Goal: Task Accomplishment & Management: Manage account settings

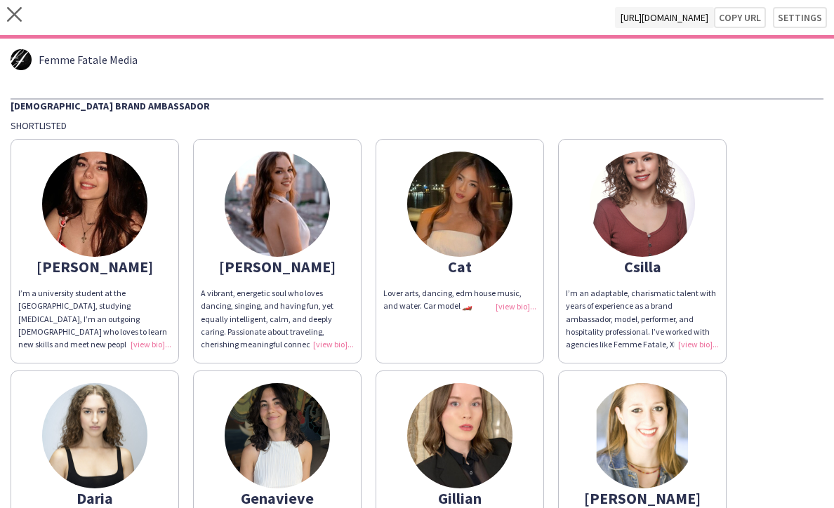
click at [22, 18] on div "close [URL][DOMAIN_NAME] Copy url Settings" at bounding box center [417, 19] width 834 height 39
click at [15, 18] on icon "close" at bounding box center [14, 14] width 15 height 15
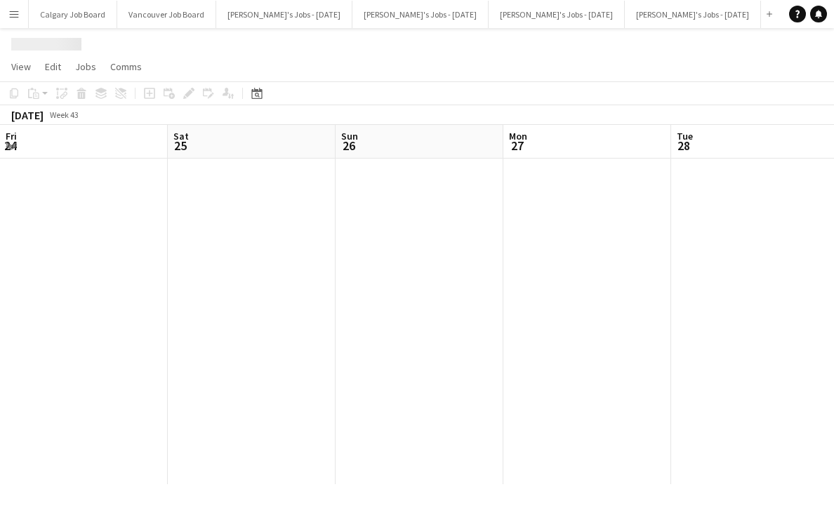
scroll to position [0, 495]
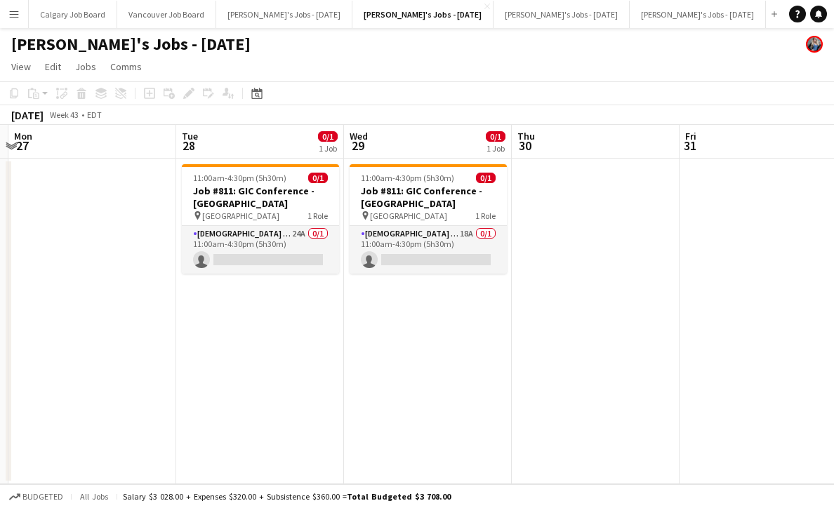
click at [4, 13] on button "Menu" at bounding box center [14, 14] width 28 height 28
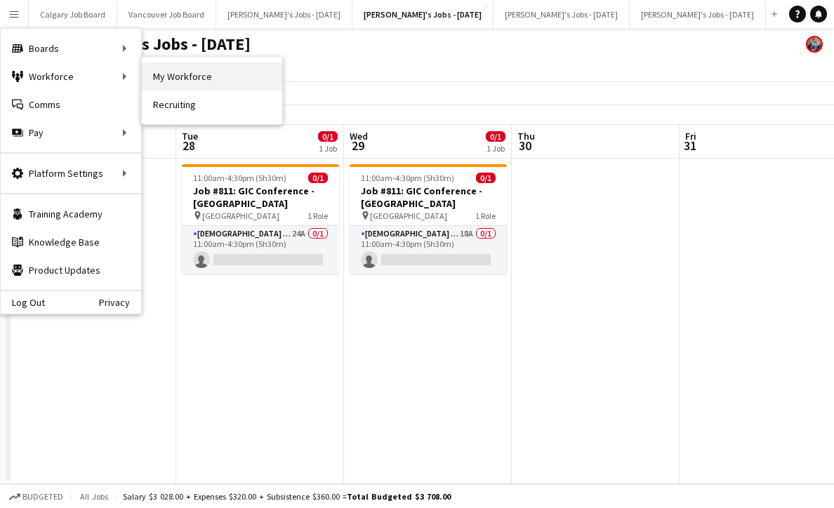
click at [147, 68] on link "My Workforce" at bounding box center [212, 76] width 140 height 28
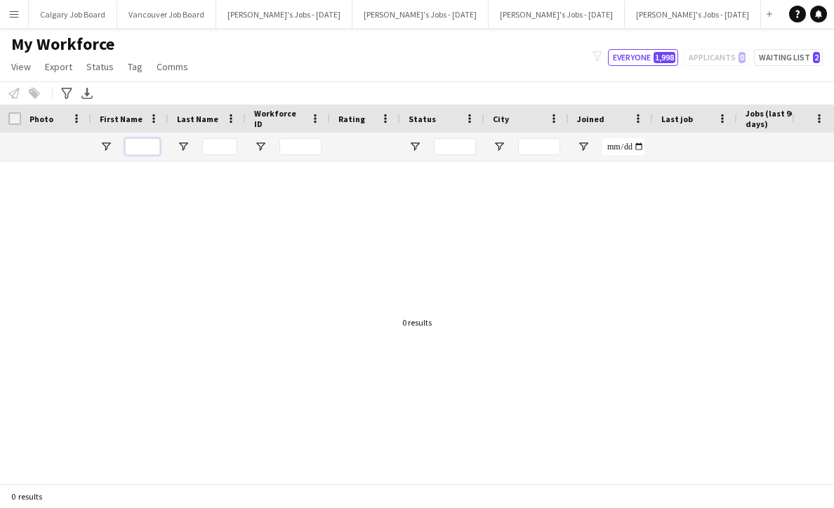
click at [147, 152] on input "First Name Filter Input" at bounding box center [142, 146] width 35 height 17
type input "*****"
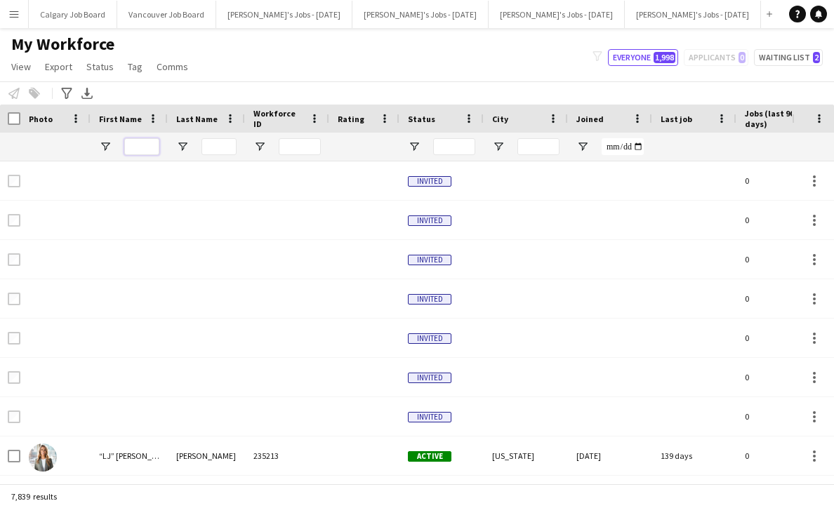
scroll to position [0, 0]
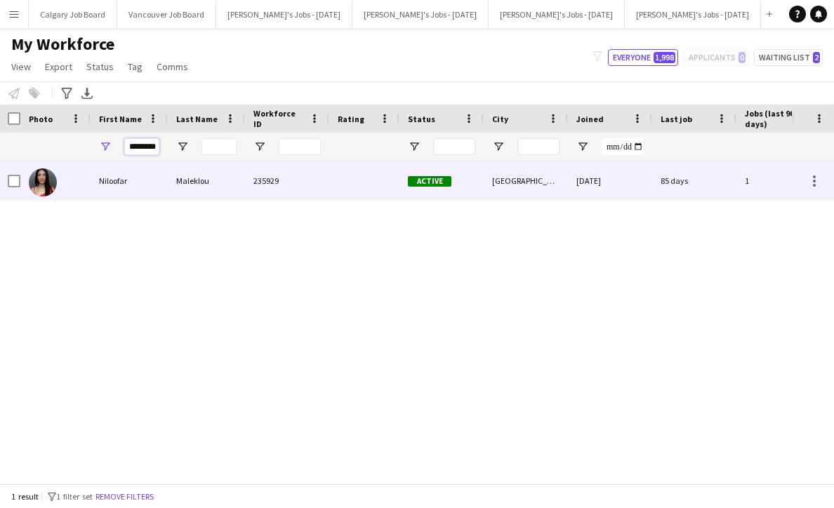
type input "********"
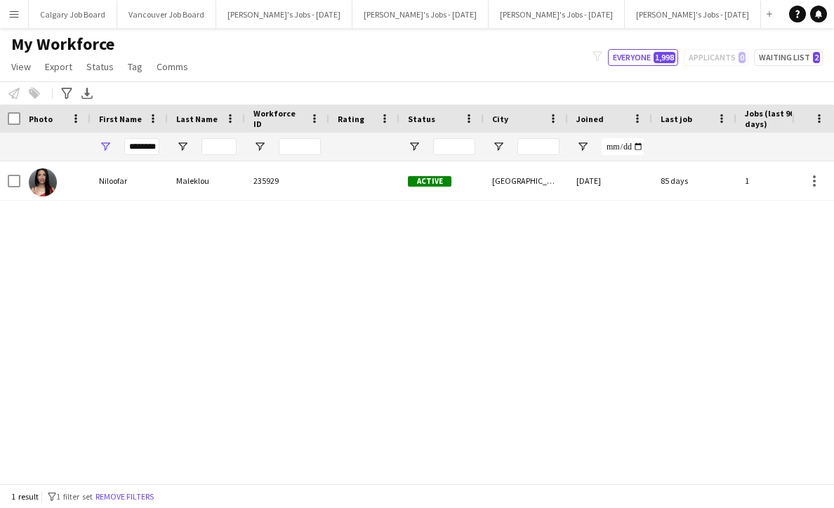
click at [457, 206] on div "Niloofar Maleklou 235929 Active [GEOGRAPHIC_DATA] [DATE] 85 days 1 [EMAIL_ADDRE…" at bounding box center [396, 322] width 792 height 322
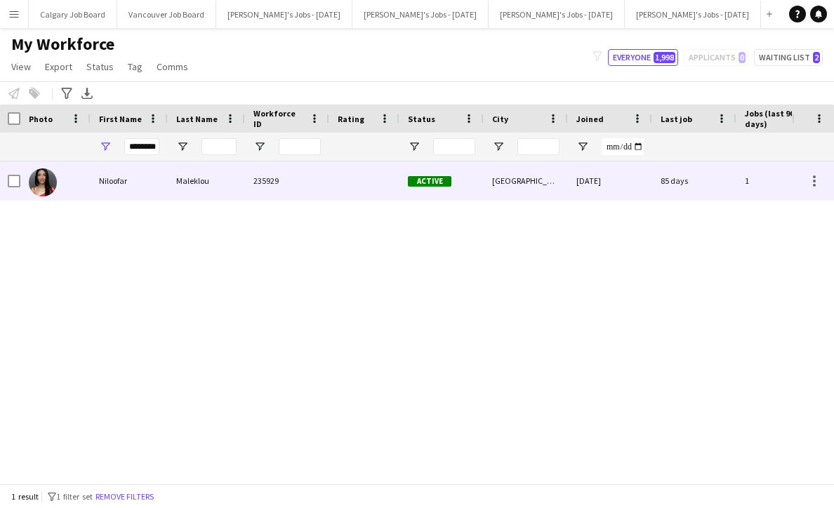
click at [458, 193] on div "Active" at bounding box center [441, 180] width 84 height 39
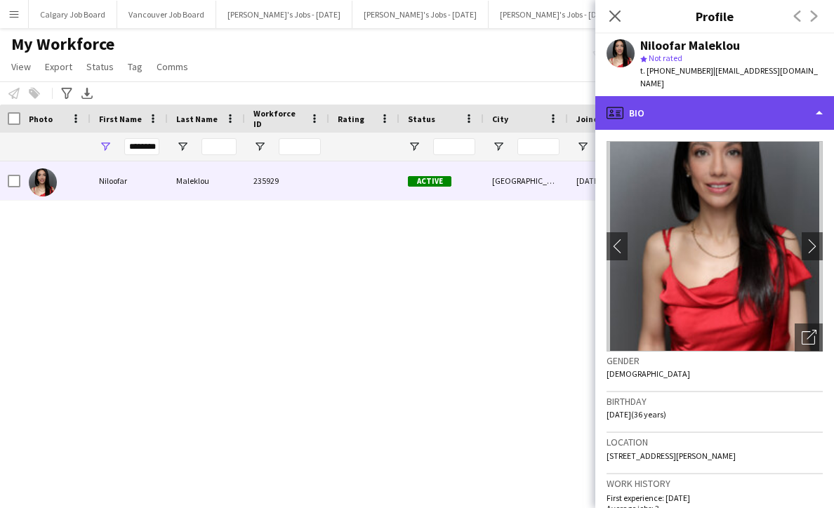
click at [729, 97] on div "profile Bio" at bounding box center [714, 113] width 239 height 34
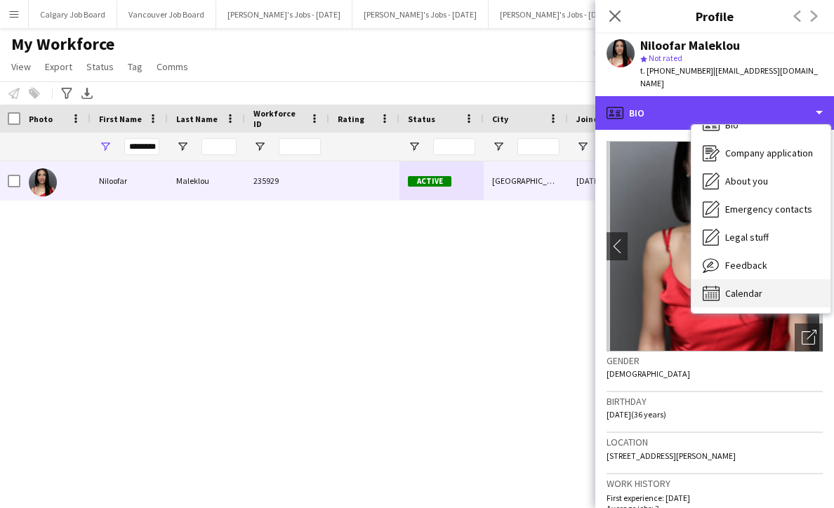
scroll to position [20, 0]
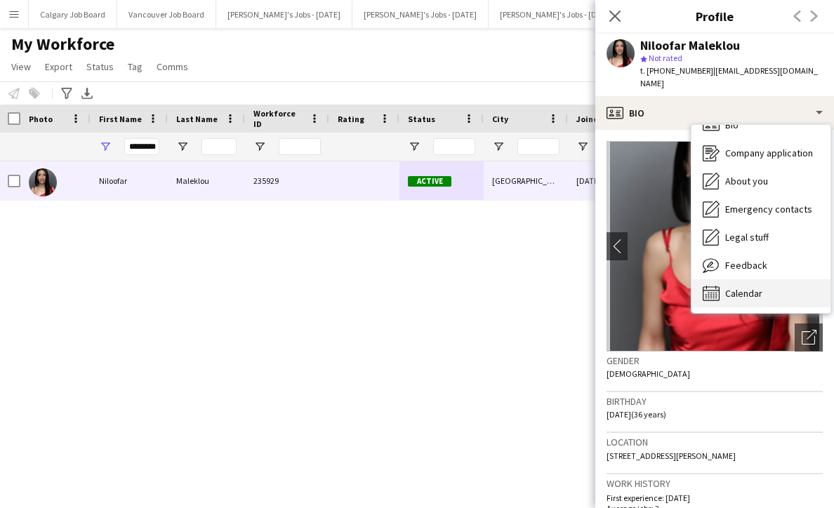
click at [762, 279] on div "Calendar Calendar" at bounding box center [760, 293] width 139 height 28
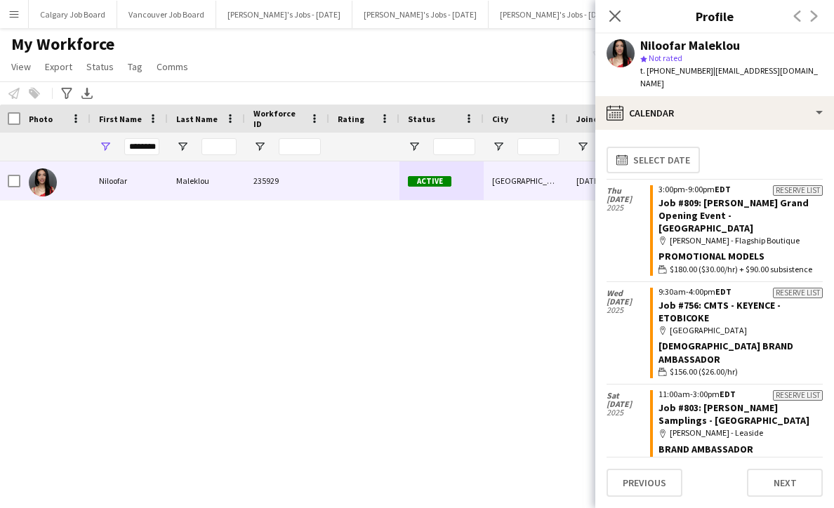
click at [338, 295] on div "Niloofar Maleklou 235929 Active [GEOGRAPHIC_DATA] [DATE] 85 days 1 [EMAIL_ADDRE…" at bounding box center [396, 322] width 792 height 322
drag, startPoint x: 128, startPoint y: 148, endPoint x: 171, endPoint y: 145, distance: 43.6
click at [171, 145] on div "********" at bounding box center [795, 147] width 1592 height 28
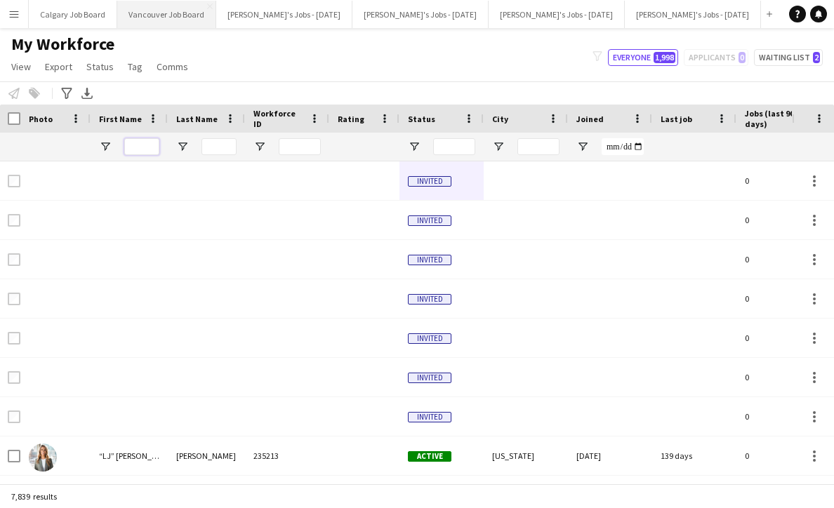
scroll to position [0, 0]
